Goal: Task Accomplishment & Management: Use online tool/utility

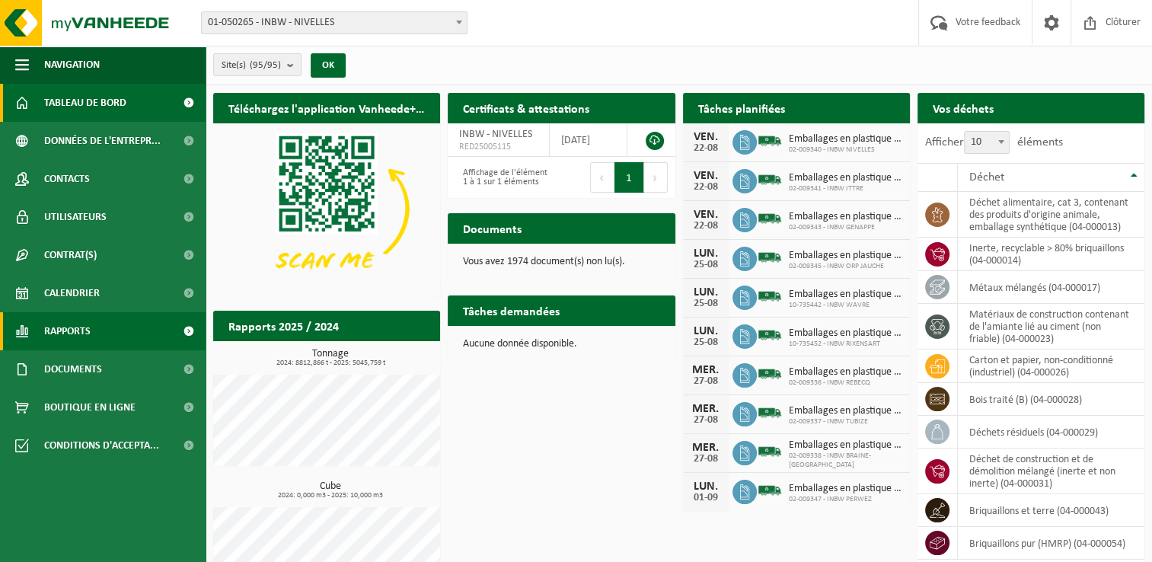
click at [124, 324] on link "Rapports" at bounding box center [103, 331] width 206 height 38
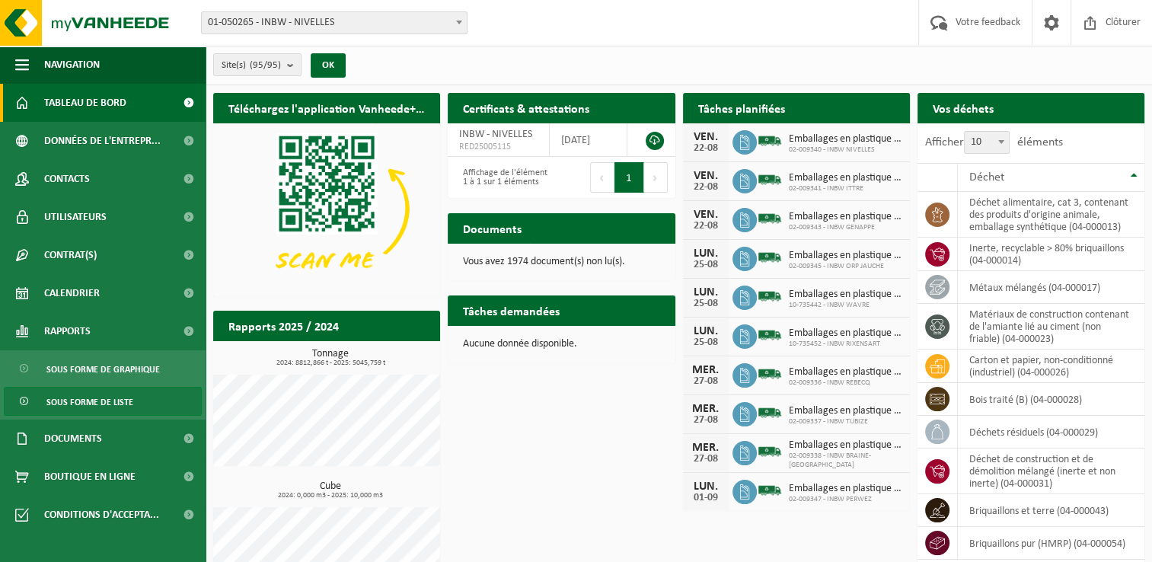
click at [121, 390] on span "Sous forme de liste" at bounding box center [89, 401] width 87 height 29
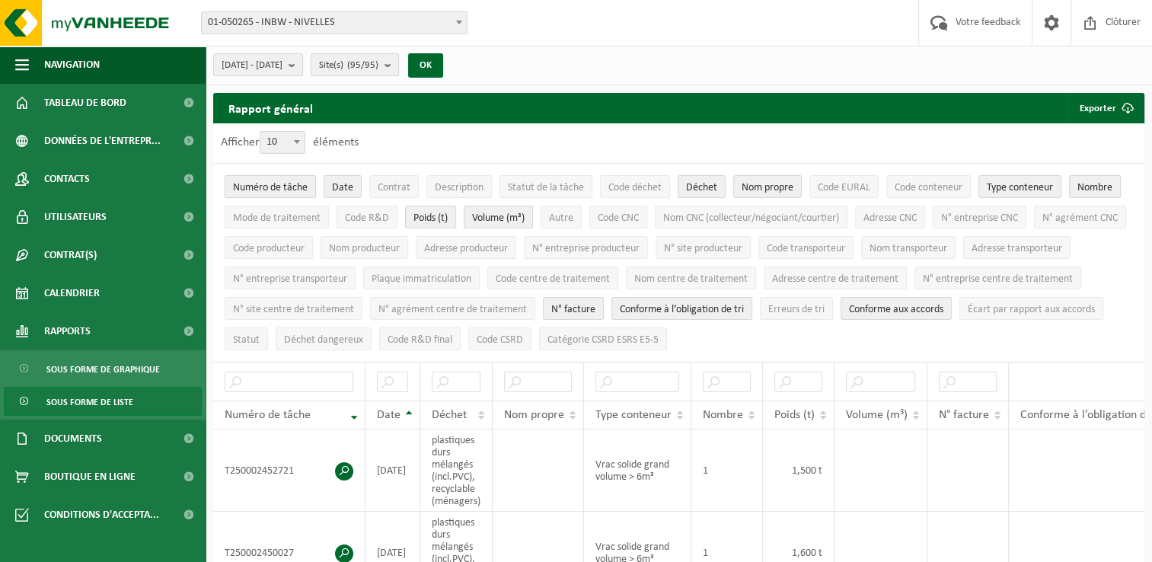
click at [295, 188] on span "Numéro de tâche" at bounding box center [270, 187] width 75 height 11
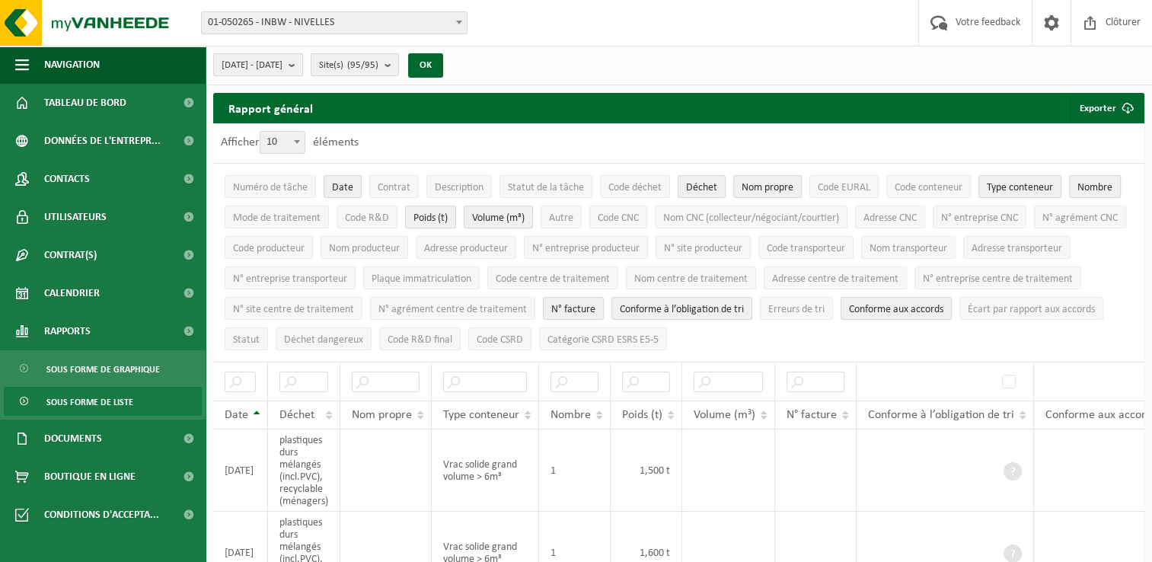
click at [282, 66] on span "[DATE] - [DATE]" at bounding box center [252, 65] width 61 height 23
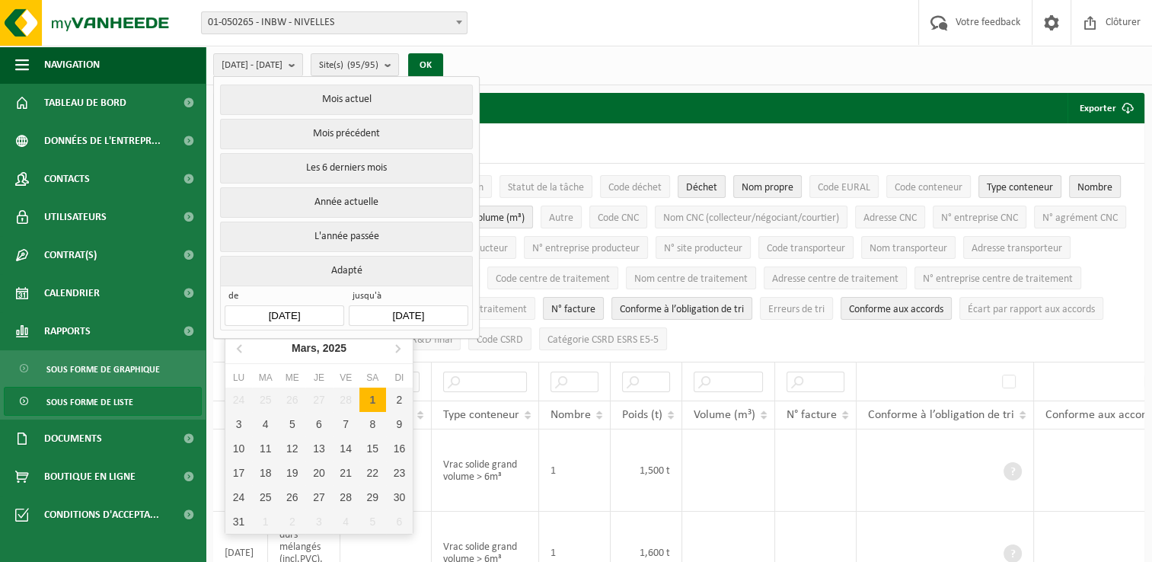
click at [328, 306] on input "[DATE]" at bounding box center [284, 315] width 119 height 21
click at [397, 349] on icon at bounding box center [398, 349] width 4 height 8
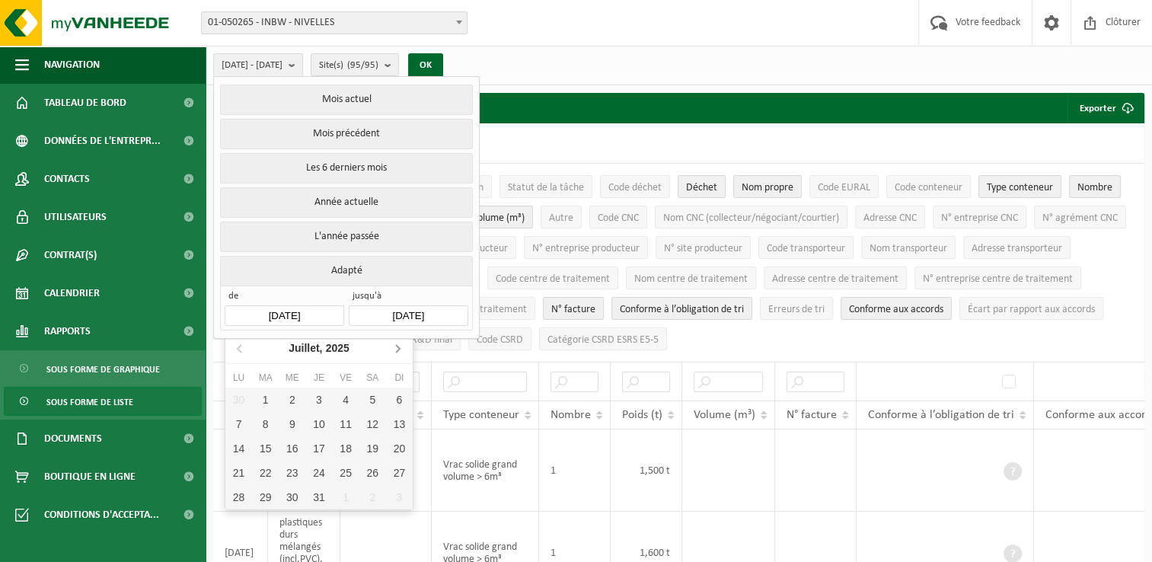
click at [400, 350] on icon at bounding box center [397, 348] width 24 height 24
click at [346, 397] on div "1" at bounding box center [346, 399] width 27 height 24
type input "[DATE]"
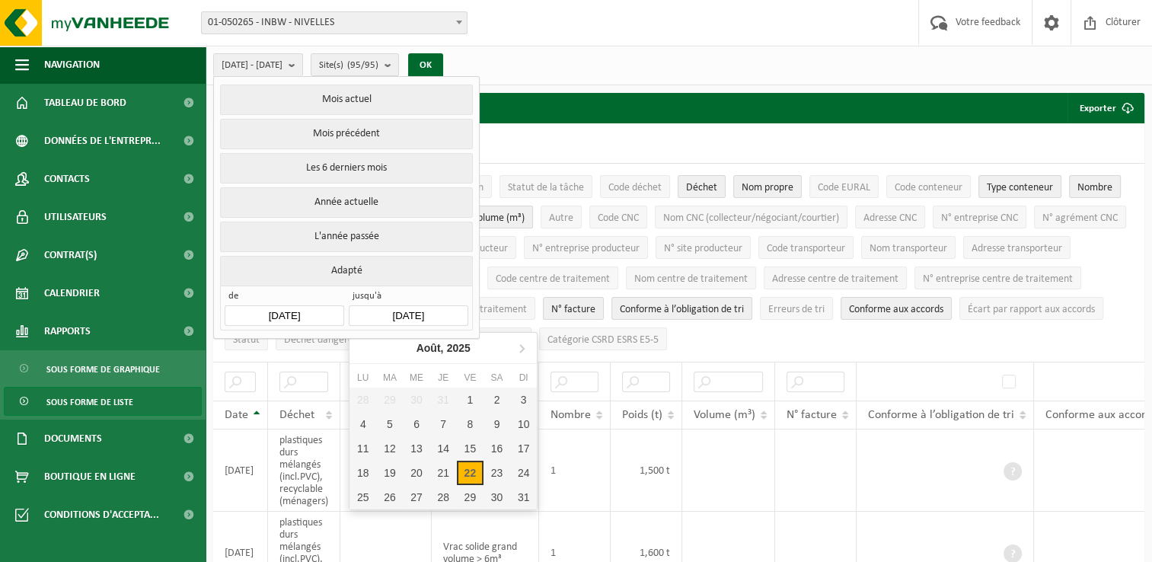
click at [409, 312] on input "[DATE]" at bounding box center [408, 315] width 119 height 21
click at [485, 469] on div "23" at bounding box center [496, 473] width 27 height 24
type input "[DATE]"
click at [438, 316] on input "[DATE]" at bounding box center [408, 315] width 119 height 21
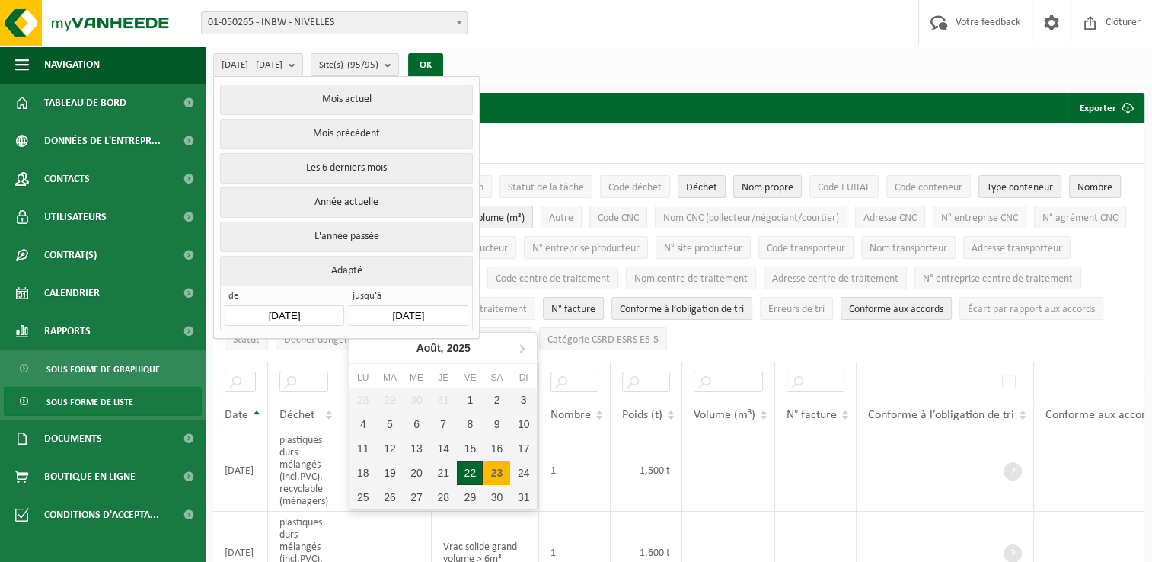
click at [470, 469] on div "22" at bounding box center [470, 473] width 27 height 24
type input "[DATE]"
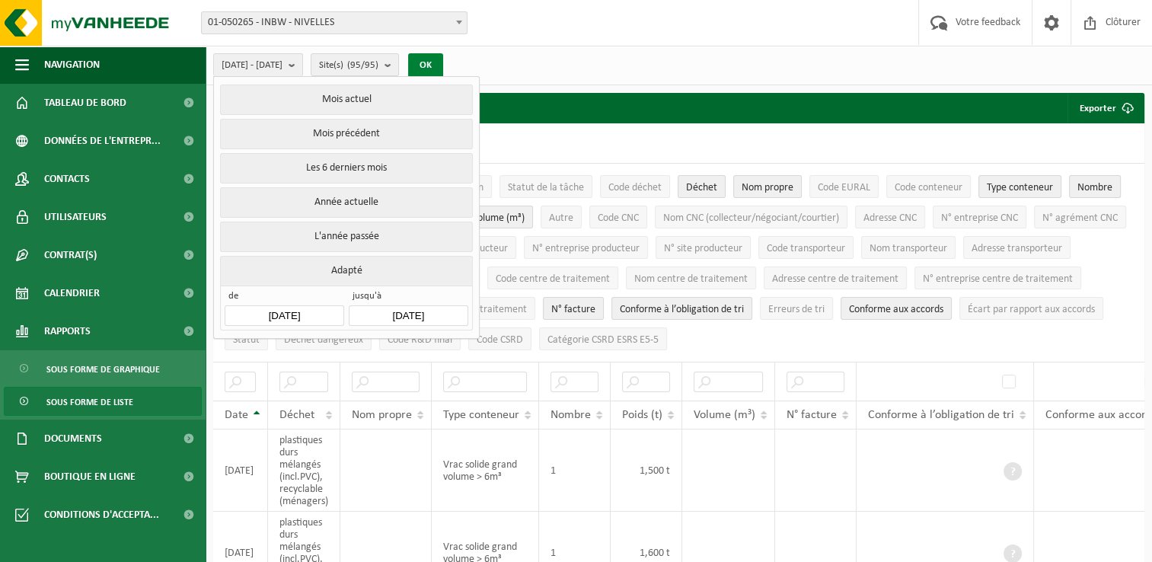
click at [443, 59] on button "OK" at bounding box center [425, 65] width 35 height 24
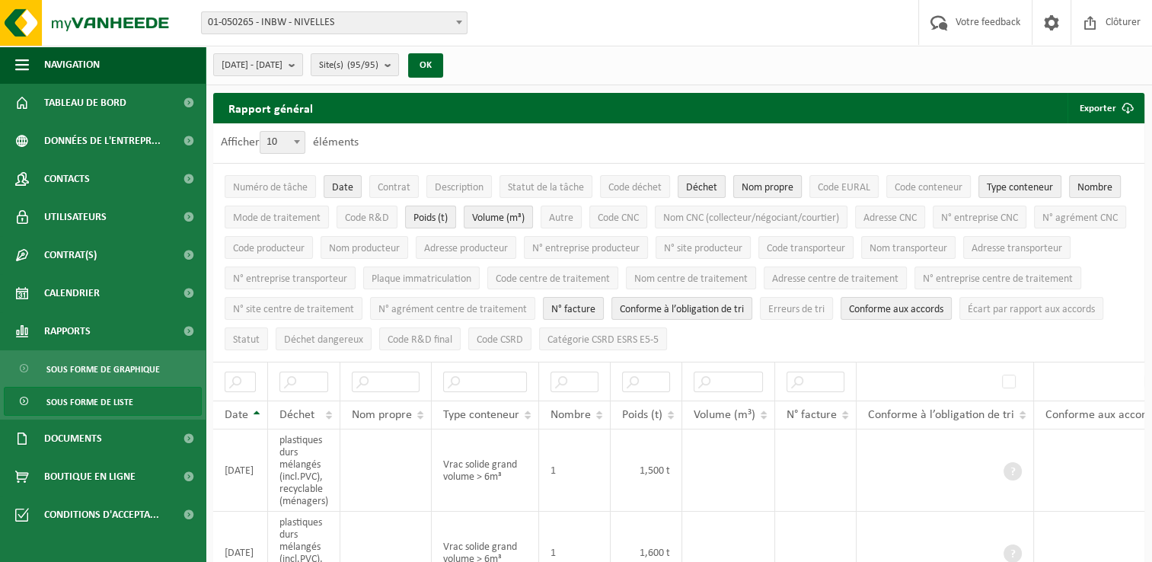
click at [753, 182] on span "Nom propre" at bounding box center [767, 187] width 52 height 11
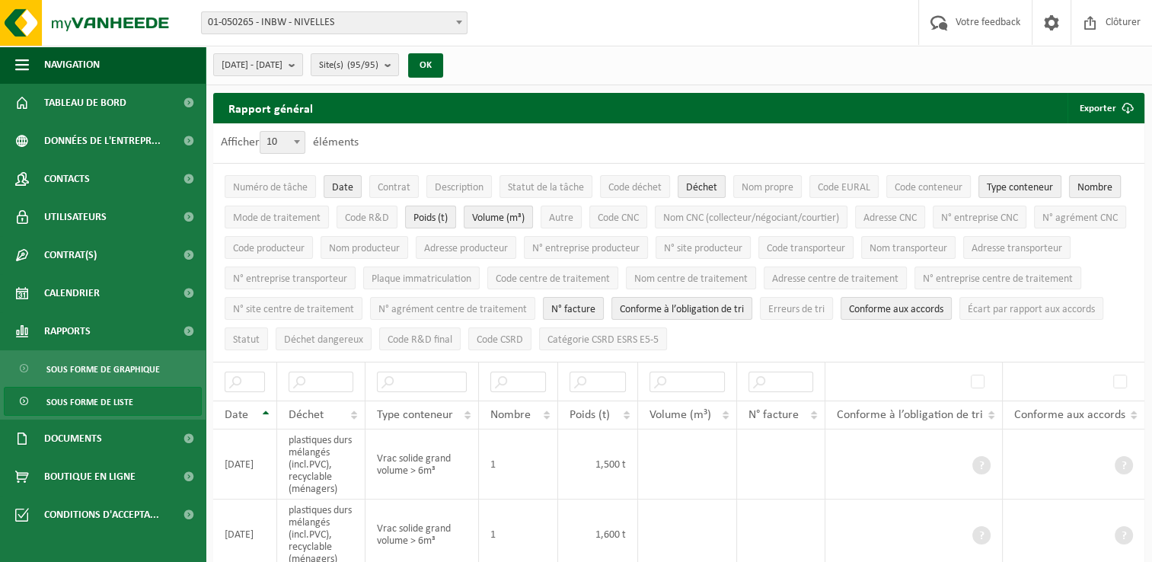
click at [1088, 189] on span "Nombre" at bounding box center [1094, 187] width 35 height 11
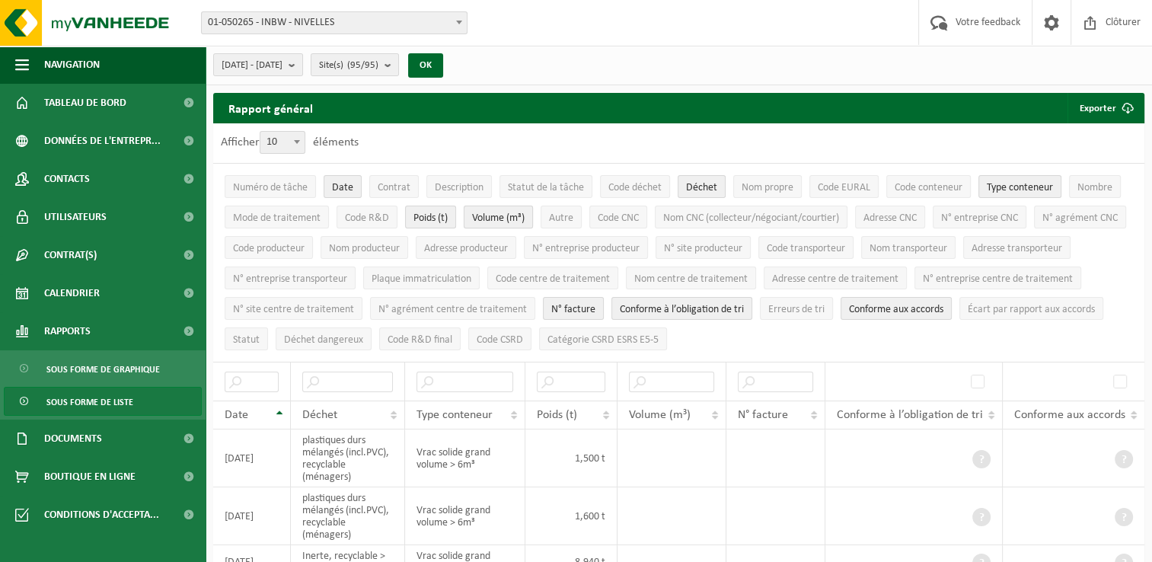
click at [512, 219] on span "Volume (m³)" at bounding box center [498, 217] width 53 height 11
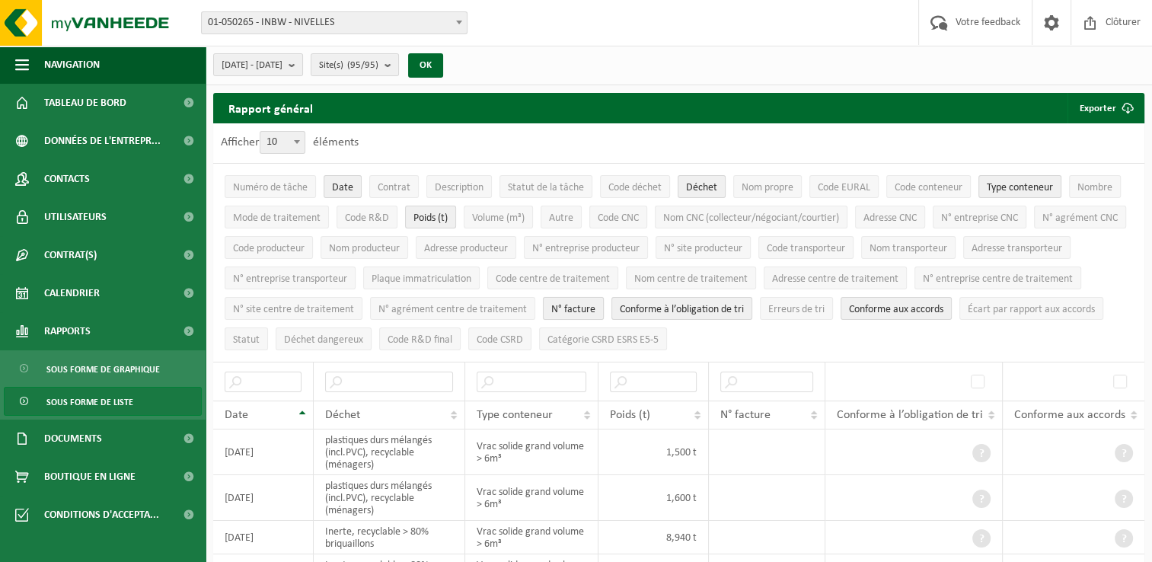
click at [595, 304] on span "N° facture" at bounding box center [573, 309] width 44 height 11
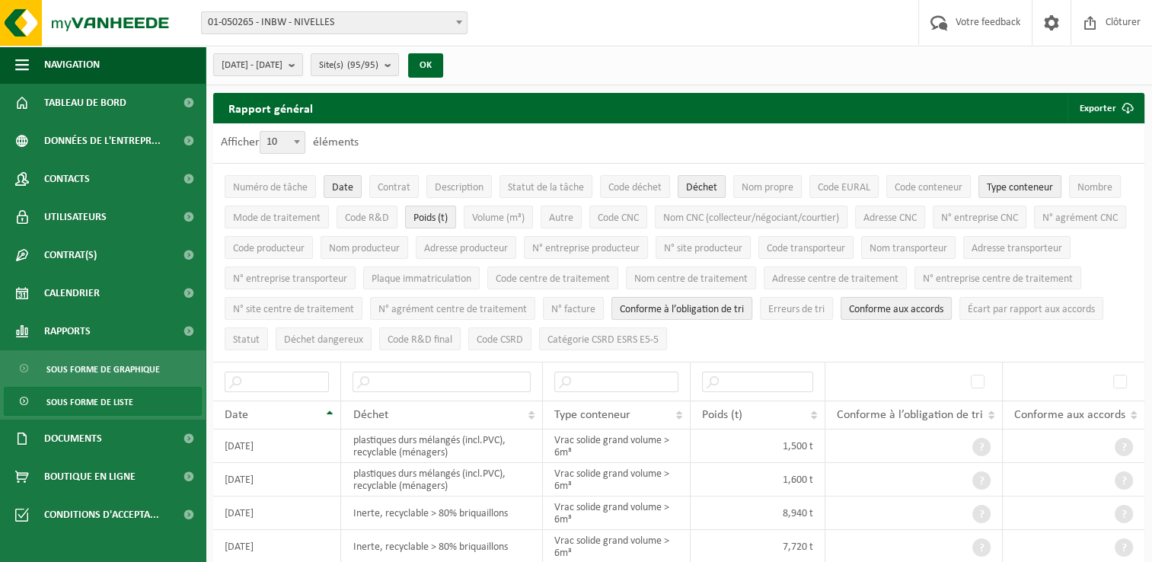
click at [744, 304] on span "Conforme à l’obligation de tri" at bounding box center [682, 309] width 124 height 11
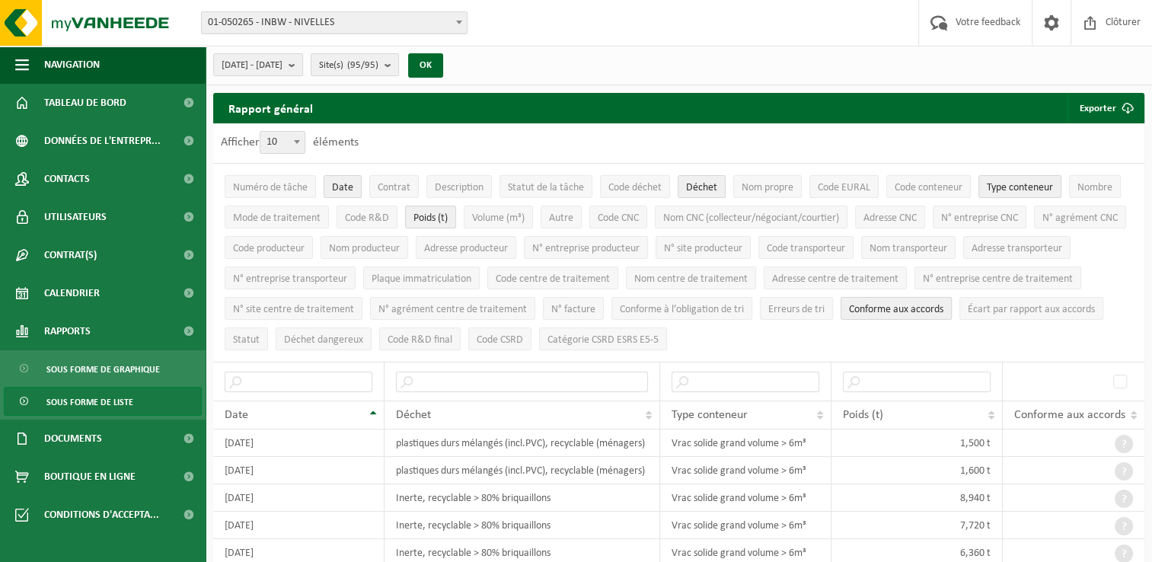
click at [943, 304] on span "Conforme aux accords" at bounding box center [896, 309] width 94 height 11
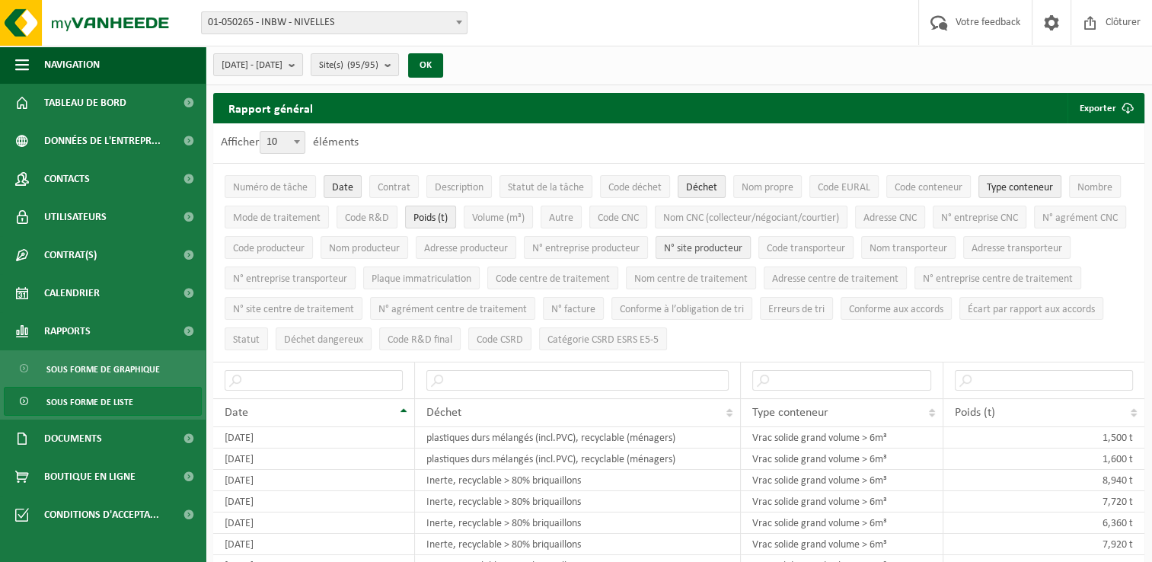
click at [751, 253] on button "N° site producteur" at bounding box center [702, 247] width 95 height 23
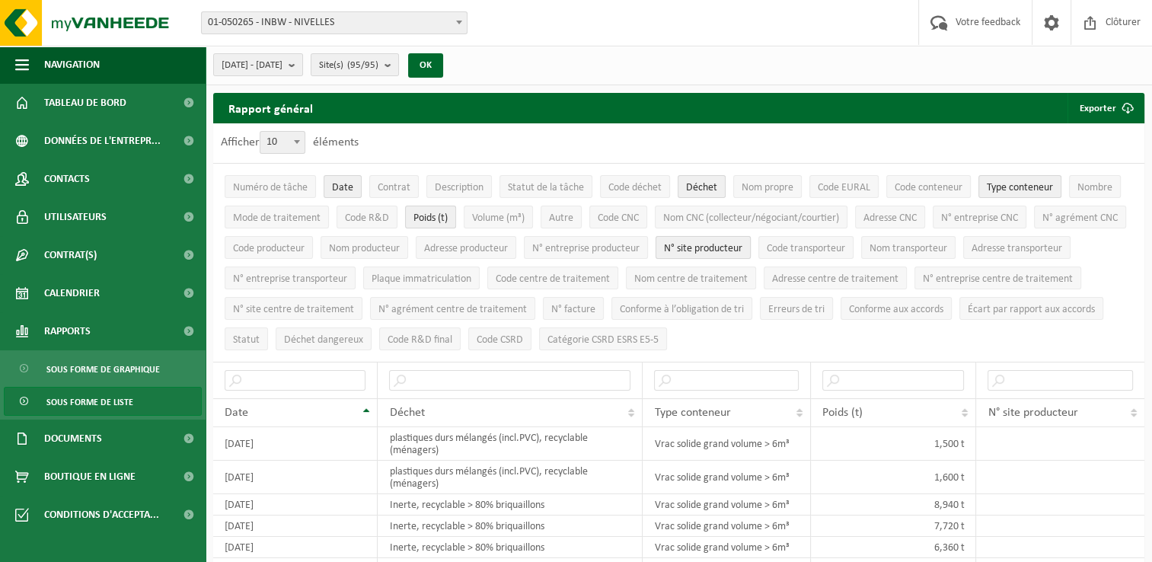
click at [751, 253] on button "N° site producteur" at bounding box center [702, 247] width 95 height 23
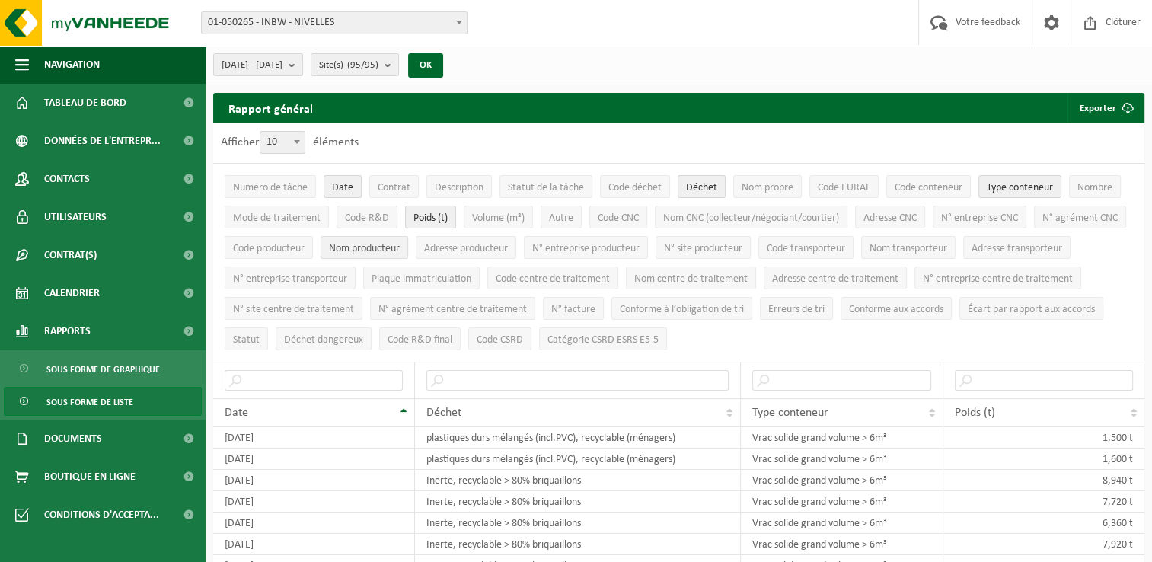
click at [400, 243] on span "Nom producteur" at bounding box center [364, 248] width 71 height 11
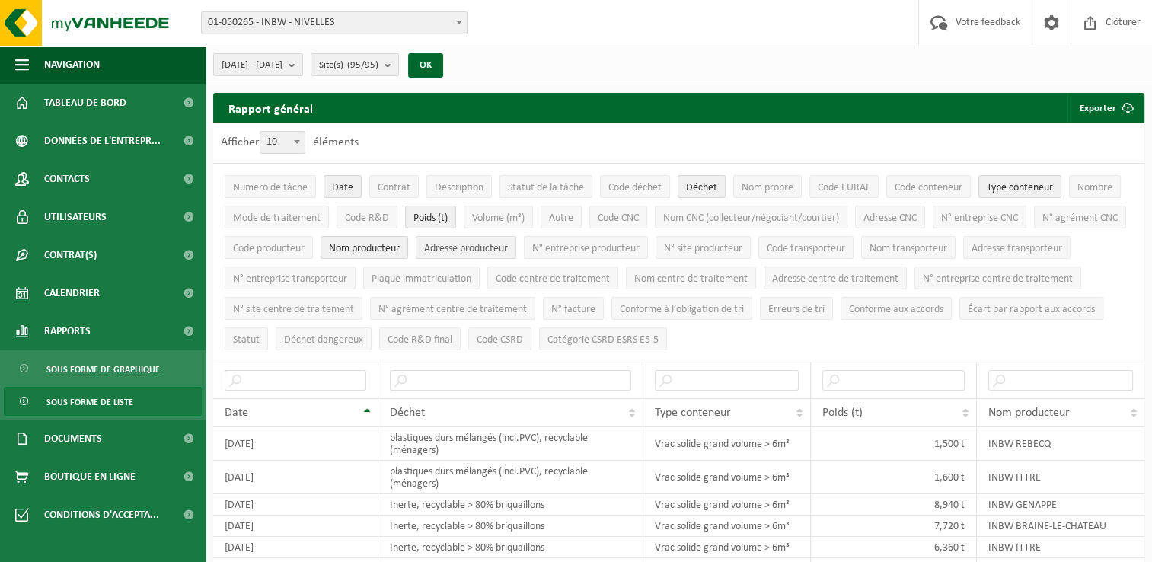
click at [508, 250] on span "Adresse producteur" at bounding box center [466, 248] width 84 height 11
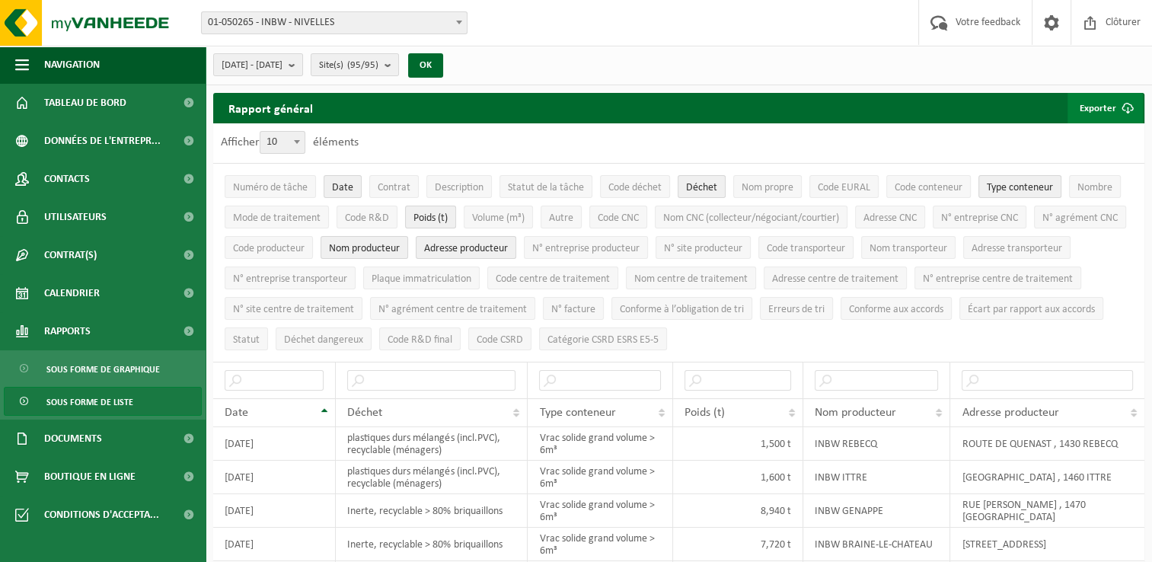
click at [1109, 108] on button "Exporter" at bounding box center [1104, 108] width 75 height 30
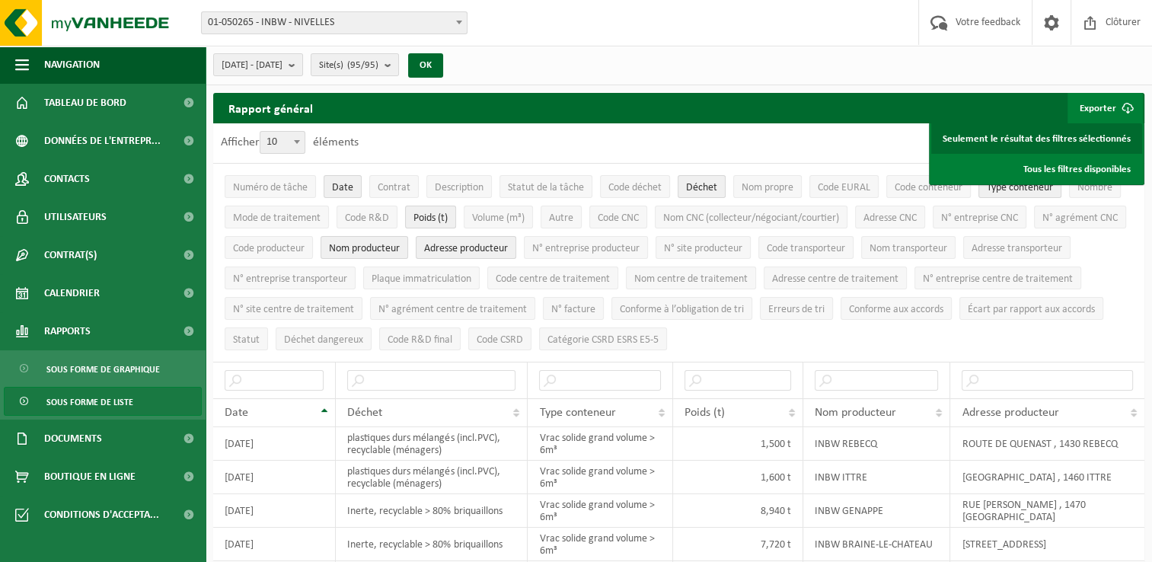
click at [1069, 137] on link "Seulement le résultat des filtres sélectionnés" at bounding box center [1036, 138] width 211 height 30
